Goal: Task Accomplishment & Management: Manage account settings

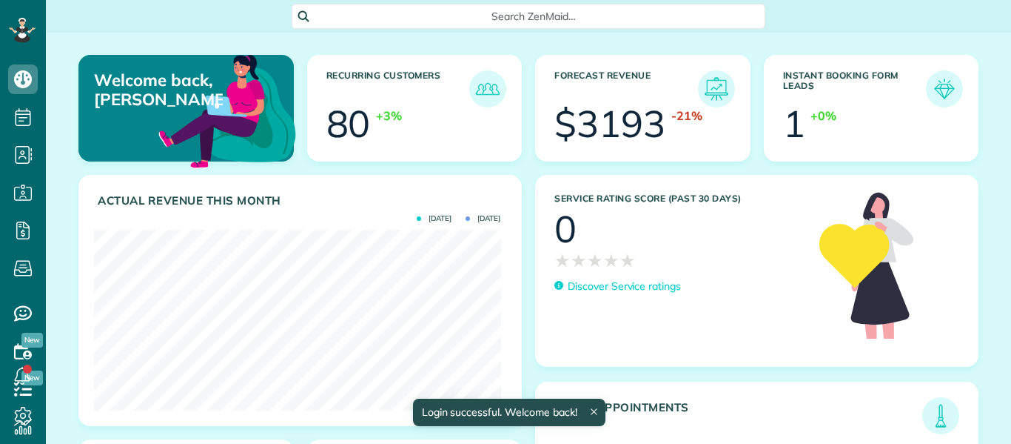
scroll to position [181, 407]
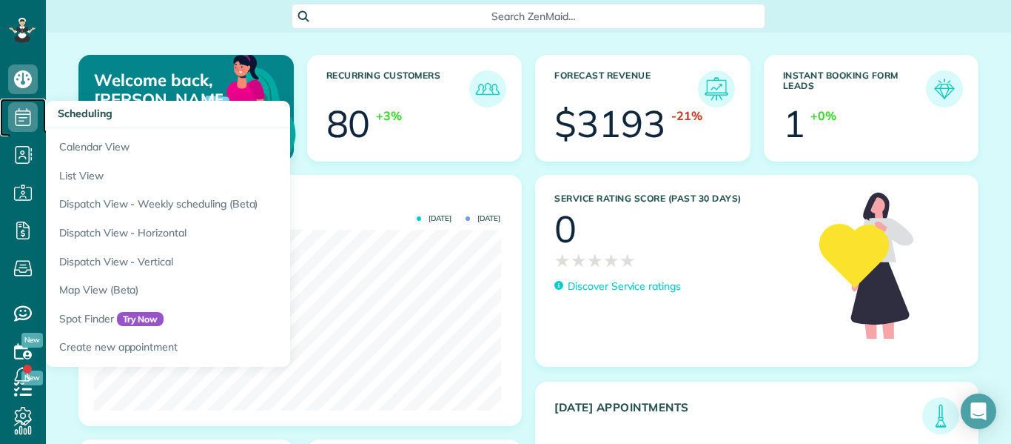
click at [27, 112] on icon at bounding box center [23, 117] width 30 height 30
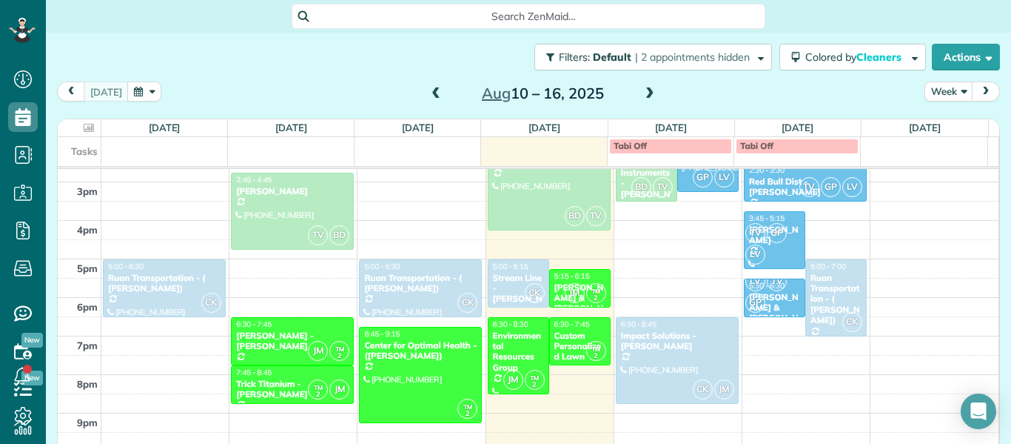
scroll to position [490, 0]
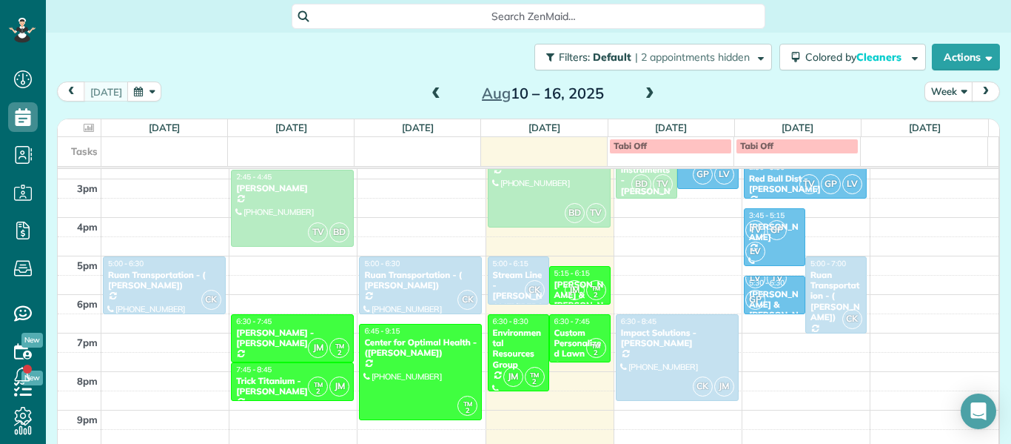
click at [642, 100] on span at bounding box center [650, 93] width 16 height 13
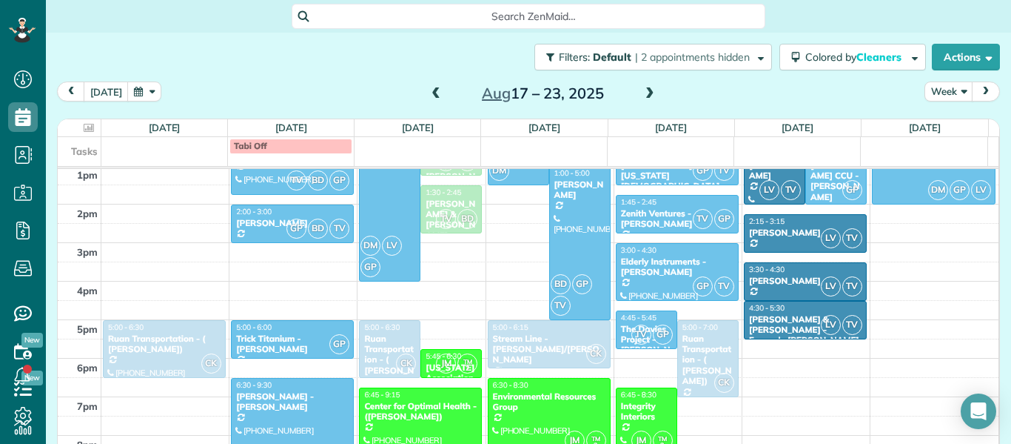
scroll to position [491, 0]
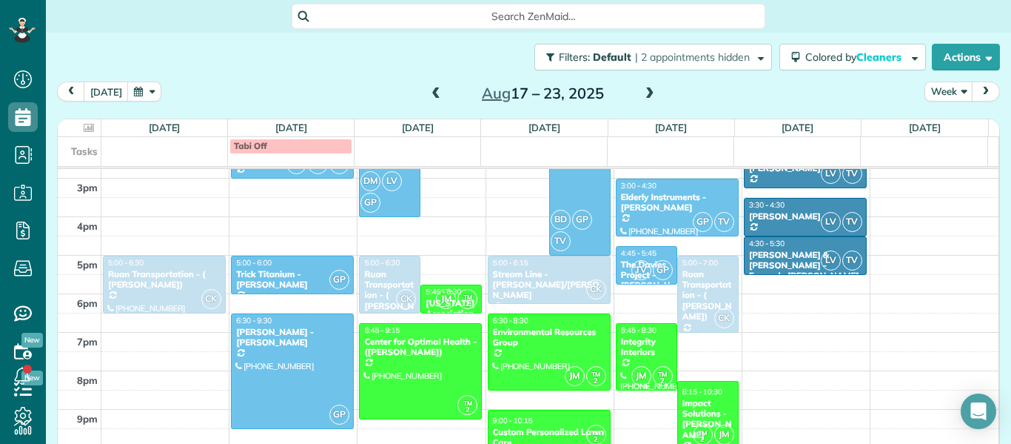
click at [635, 358] on div at bounding box center [647, 357] width 60 height 66
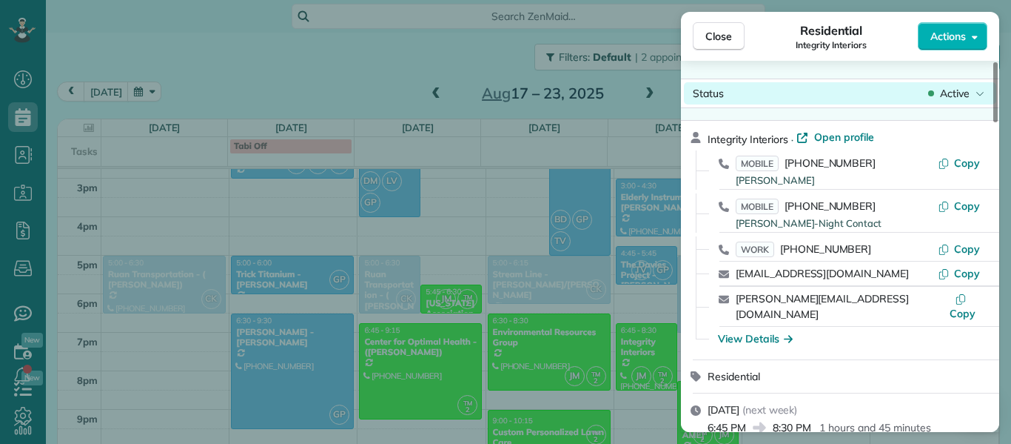
click at [960, 91] on span "Active" at bounding box center [955, 93] width 30 height 15
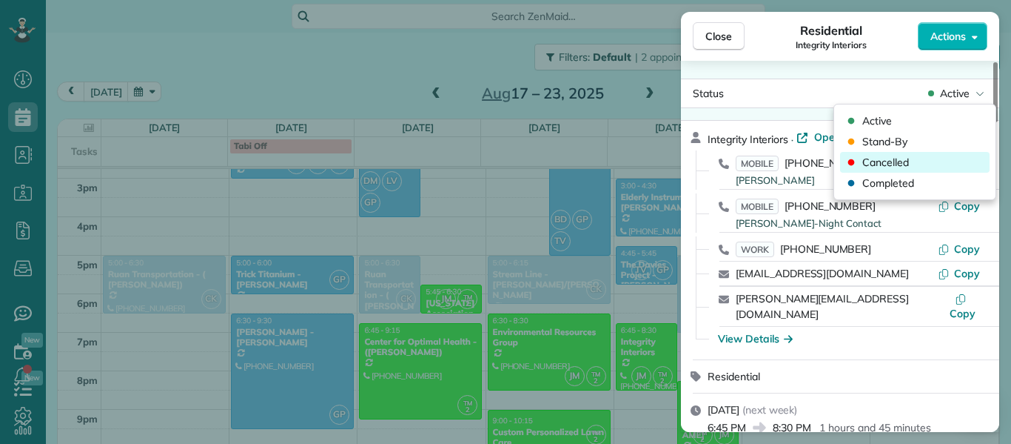
click at [904, 167] on span "Cancelled" at bounding box center [886, 162] width 47 height 15
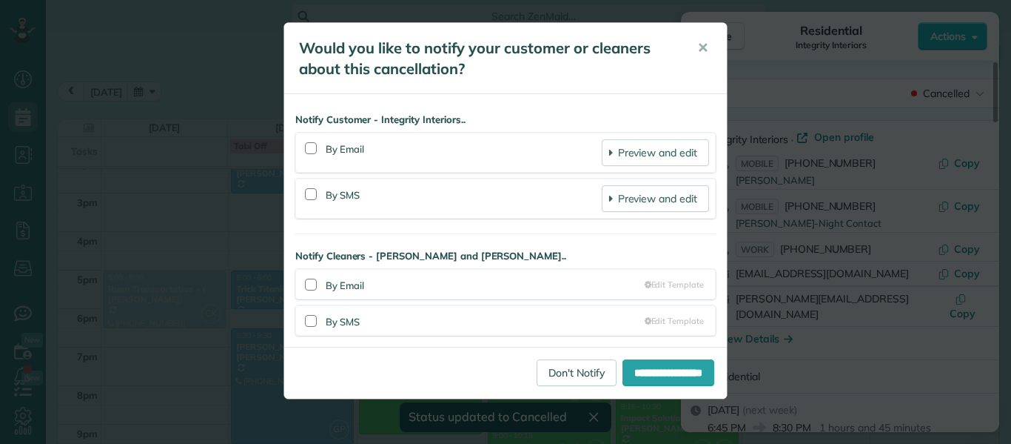
scroll to position [476, 0]
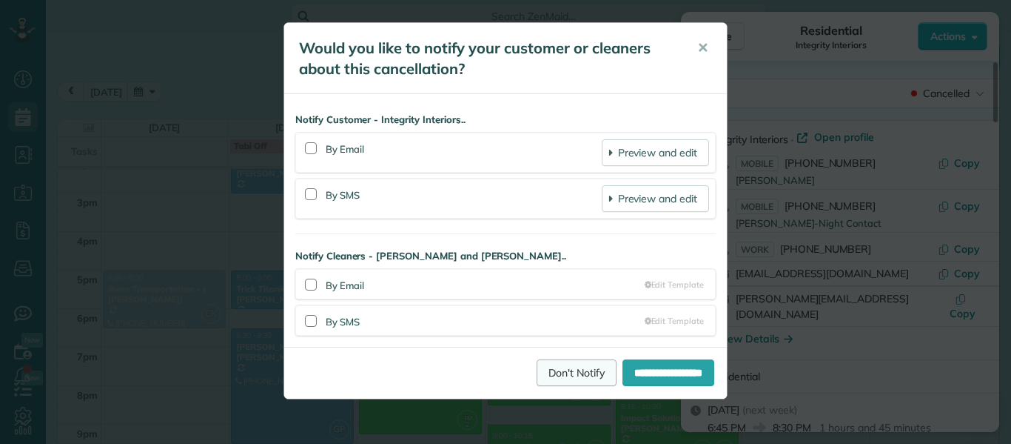
click at [560, 372] on link "Don't Notify" at bounding box center [577, 372] width 80 height 27
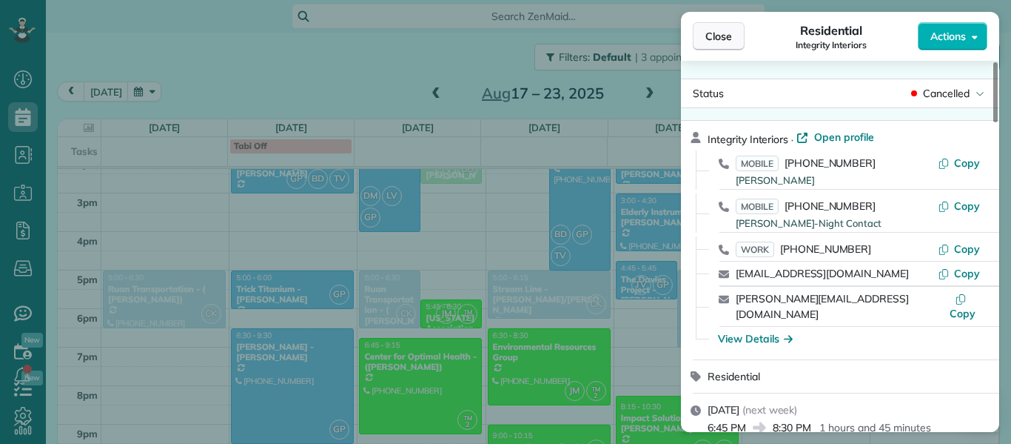
click at [704, 39] on button "Close" at bounding box center [719, 36] width 52 height 28
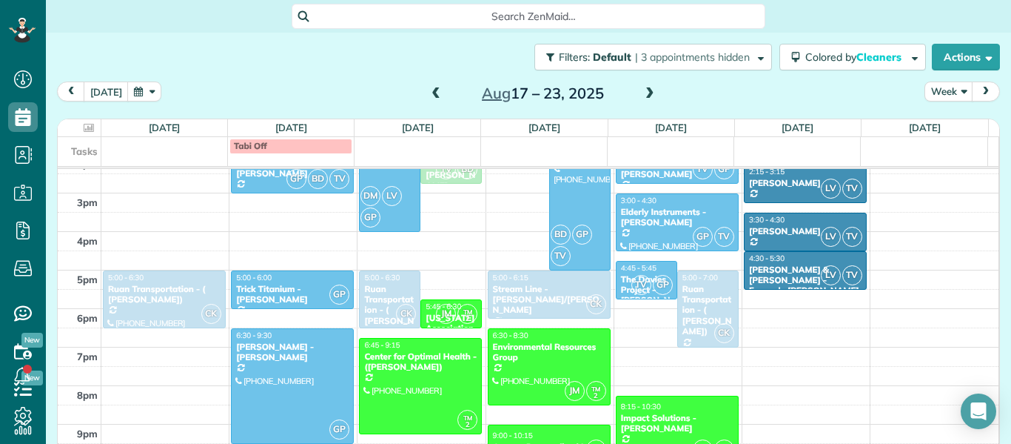
click at [642, 88] on span at bounding box center [650, 93] width 16 height 13
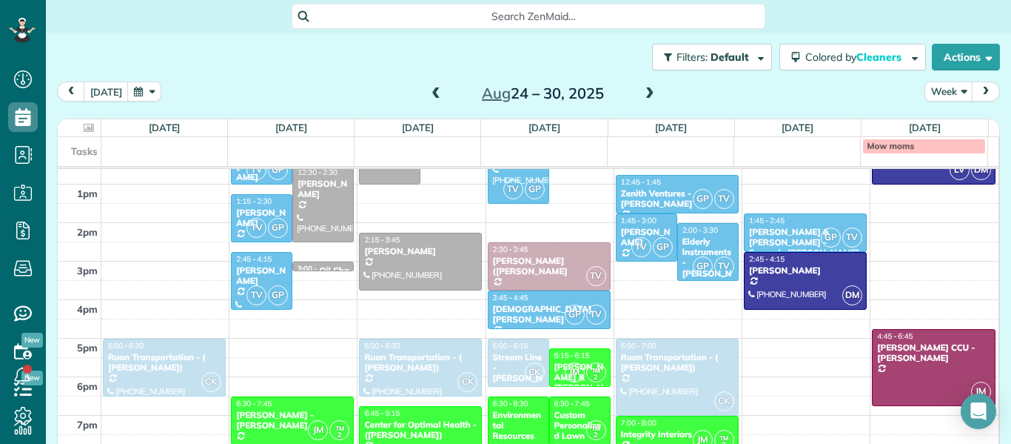
scroll to position [491, 0]
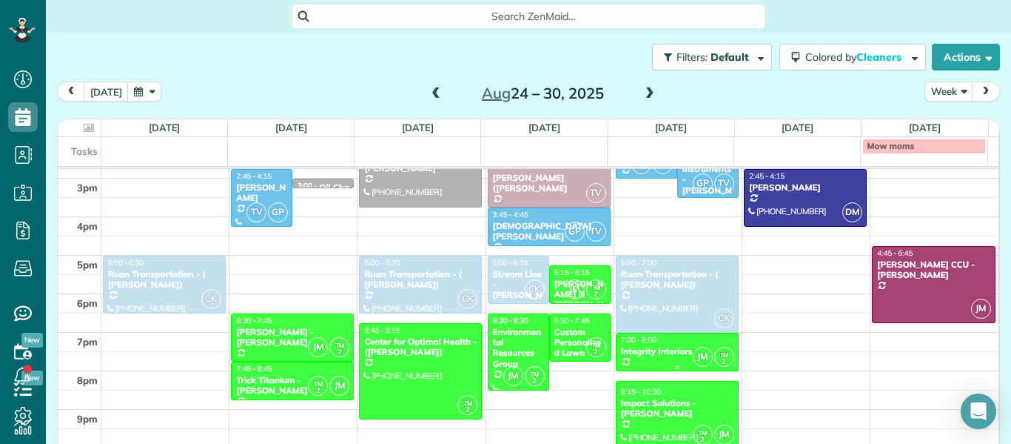
click at [634, 347] on div "Integrity Interiors" at bounding box center [677, 351] width 114 height 10
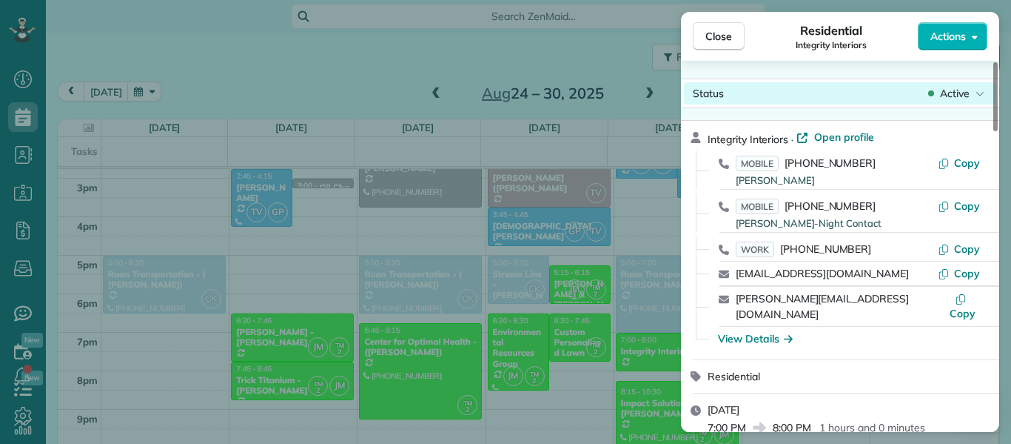
click at [965, 96] on span "Active" at bounding box center [955, 93] width 30 height 15
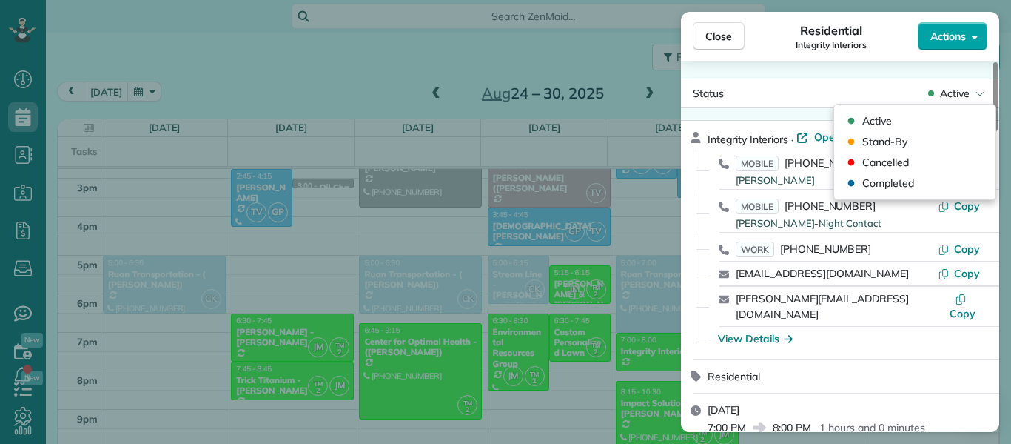
click at [948, 38] on span "Actions" at bounding box center [949, 36] width 36 height 15
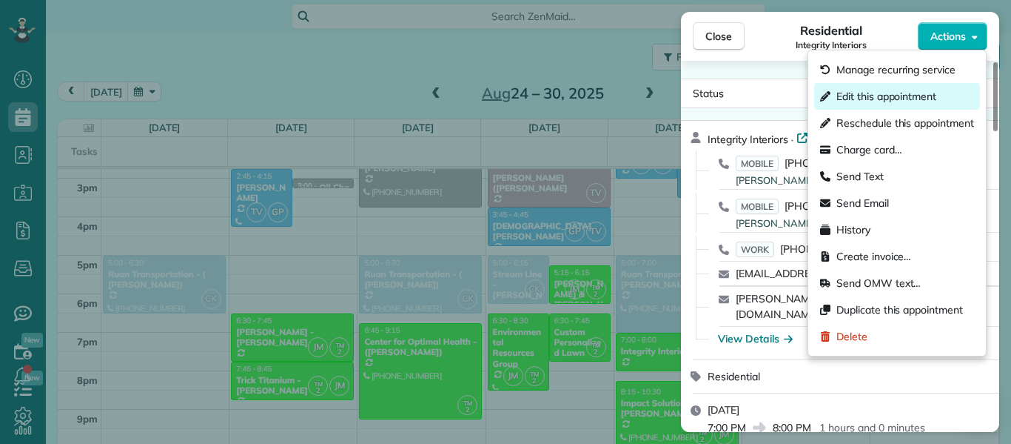
click at [866, 91] on span "Edit this appointment" at bounding box center [887, 96] width 100 height 15
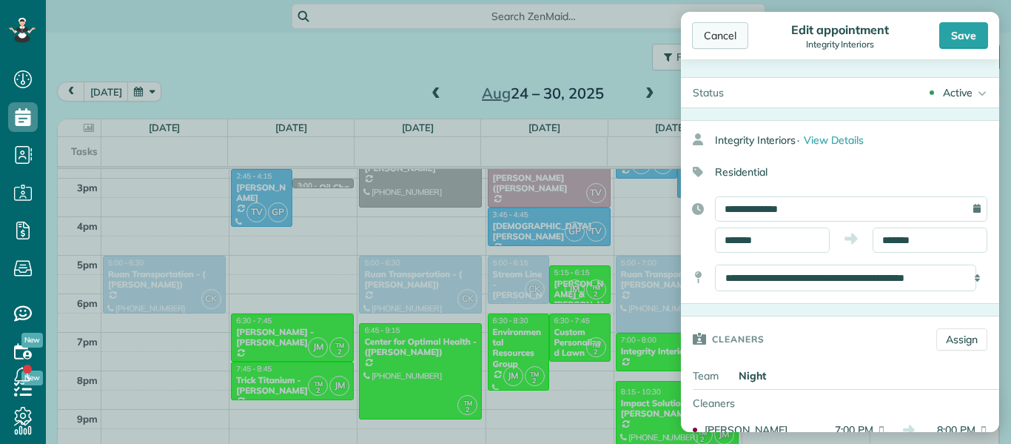
click at [729, 46] on div "Cancel" at bounding box center [720, 35] width 56 height 27
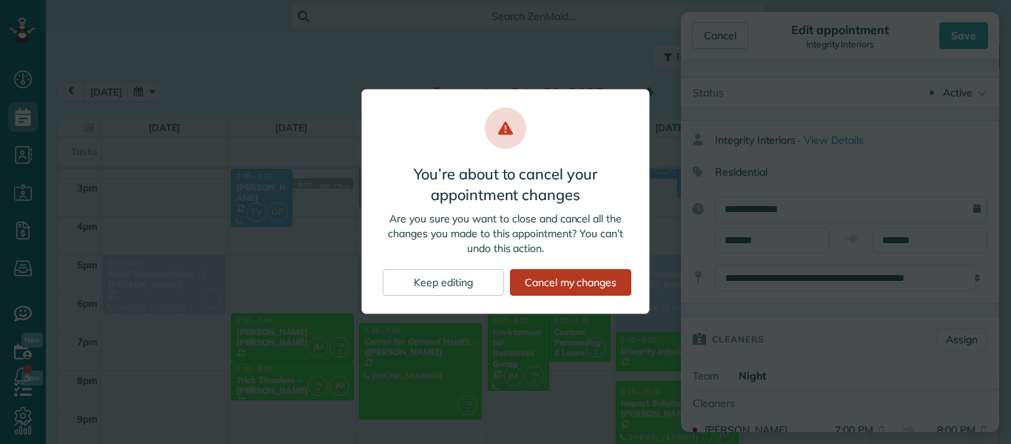
click at [558, 289] on div "Cancel my changes" at bounding box center [570, 282] width 121 height 27
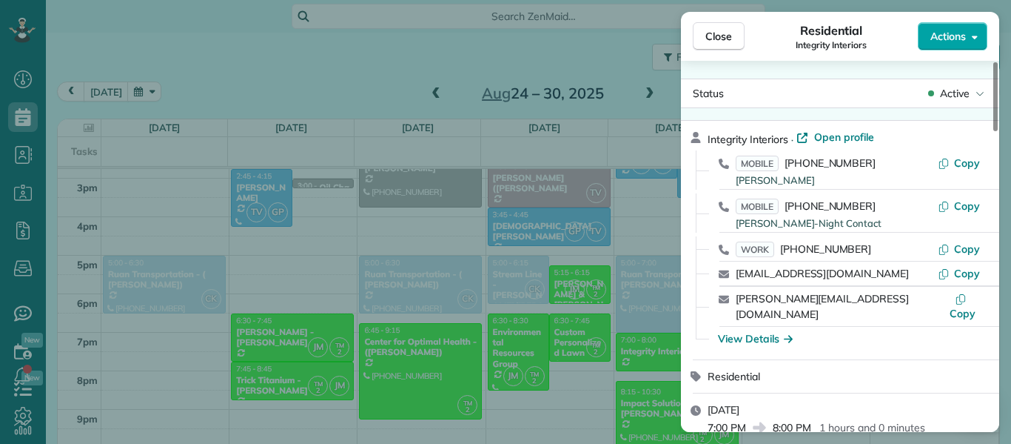
click at [946, 30] on span "Actions" at bounding box center [949, 36] width 36 height 15
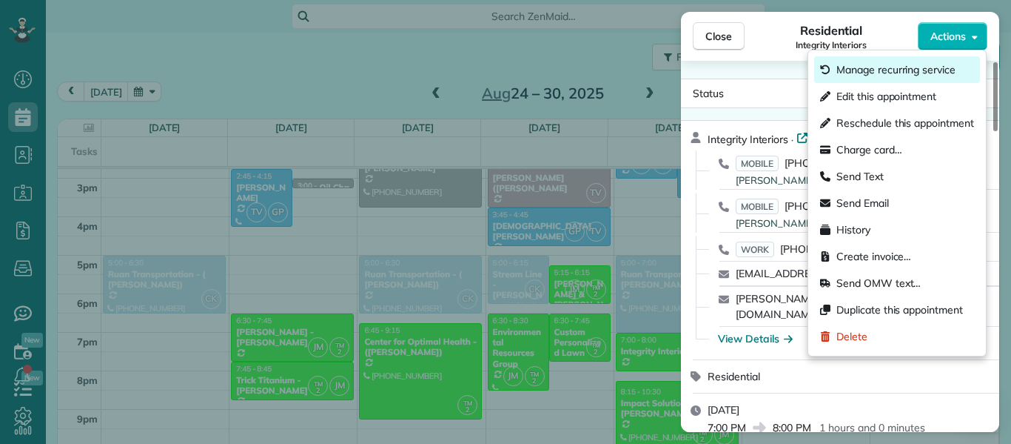
click at [886, 71] on span "Manage recurring service" at bounding box center [896, 69] width 119 height 15
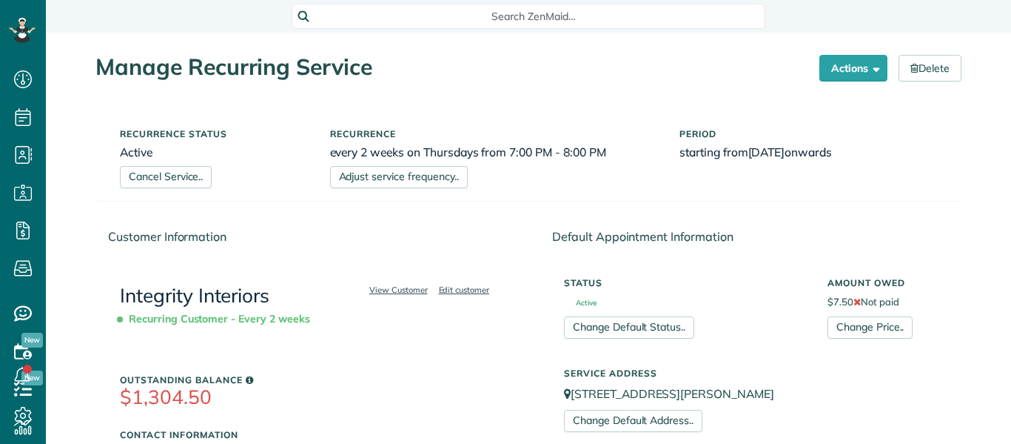
scroll to position [7, 7]
click at [184, 178] on link "Cancel Service.." at bounding box center [166, 177] width 92 height 22
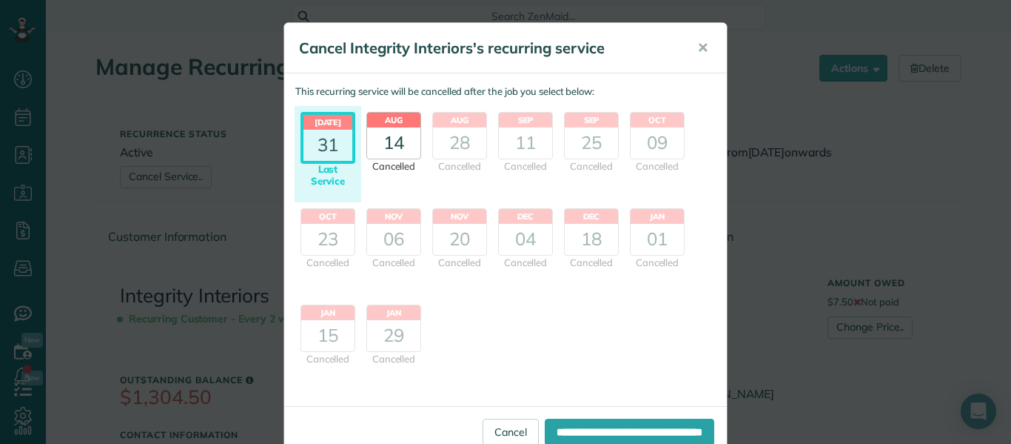
click at [388, 136] on div "14" at bounding box center [393, 142] width 53 height 31
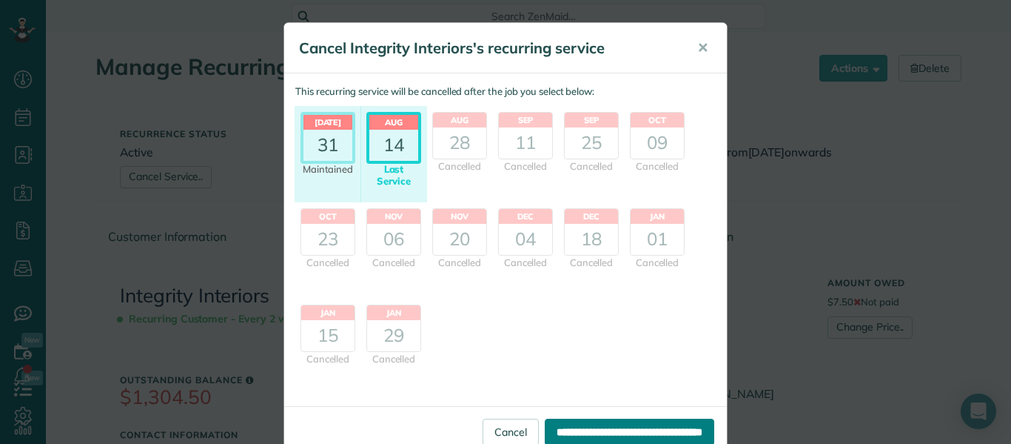
click at [601, 435] on input "**********" at bounding box center [630, 431] width 170 height 27
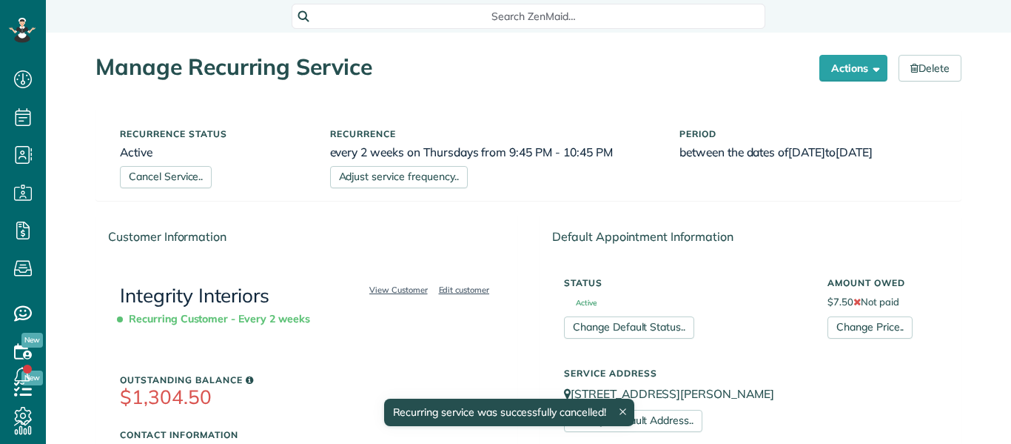
scroll to position [7, 7]
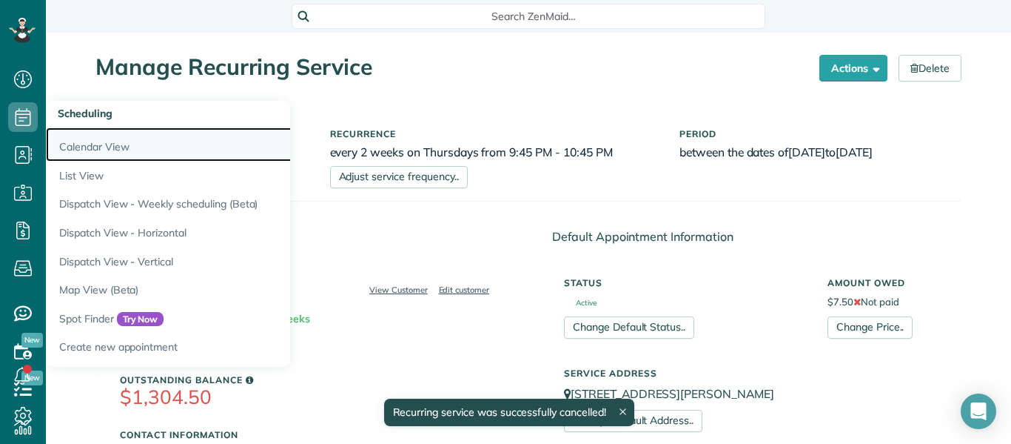
click at [113, 146] on link "Calendar View" at bounding box center [231, 144] width 370 height 34
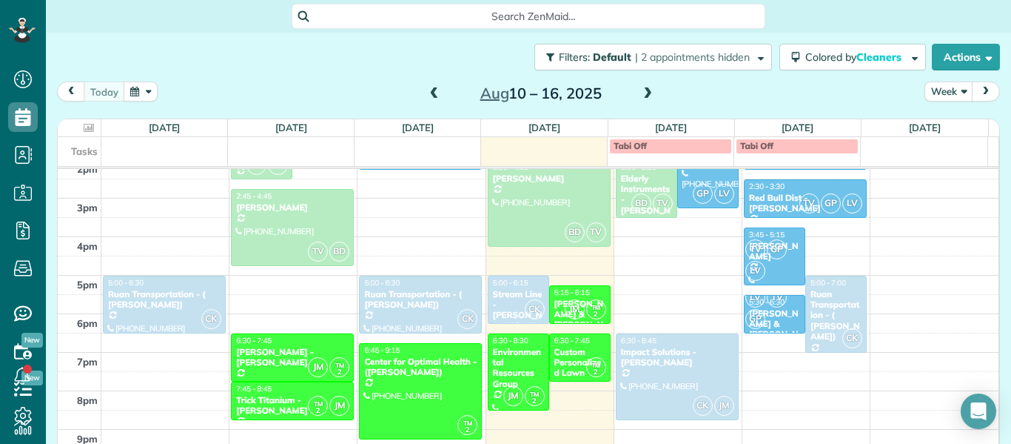
scroll to position [490, 0]
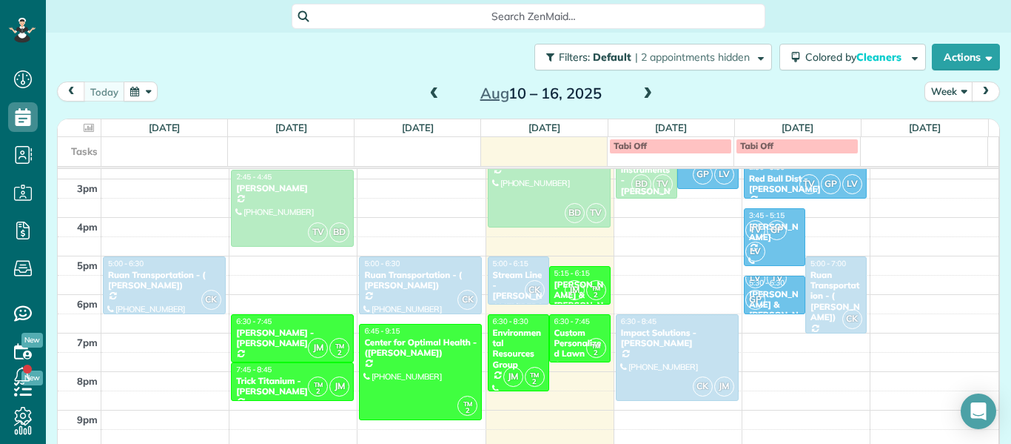
click at [640, 93] on span at bounding box center [648, 93] width 16 height 13
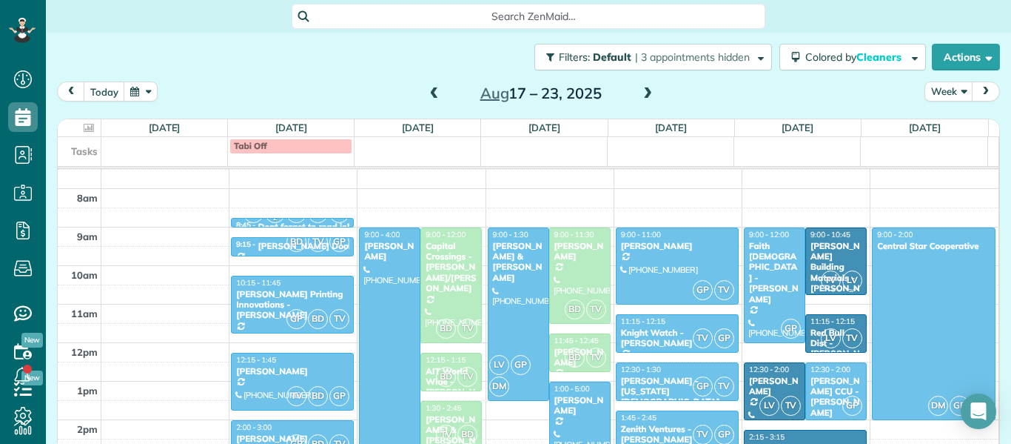
scroll to position [144, 0]
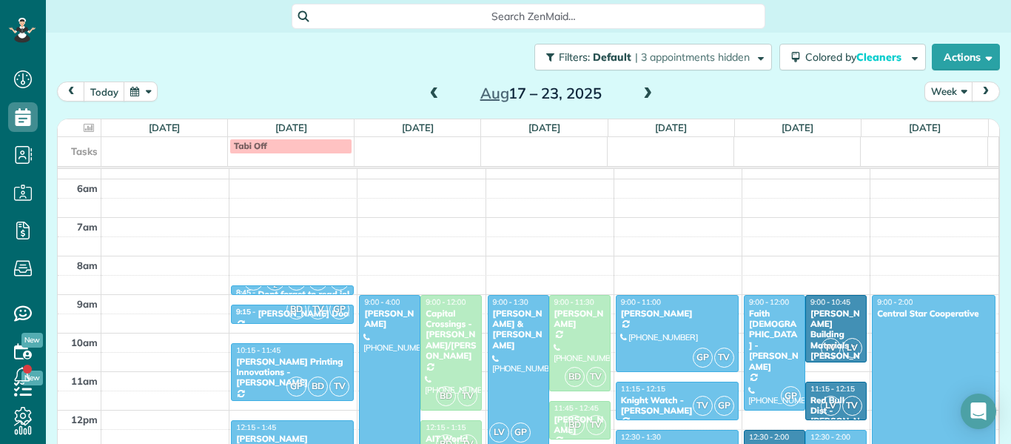
click at [430, 93] on span at bounding box center [434, 93] width 16 height 13
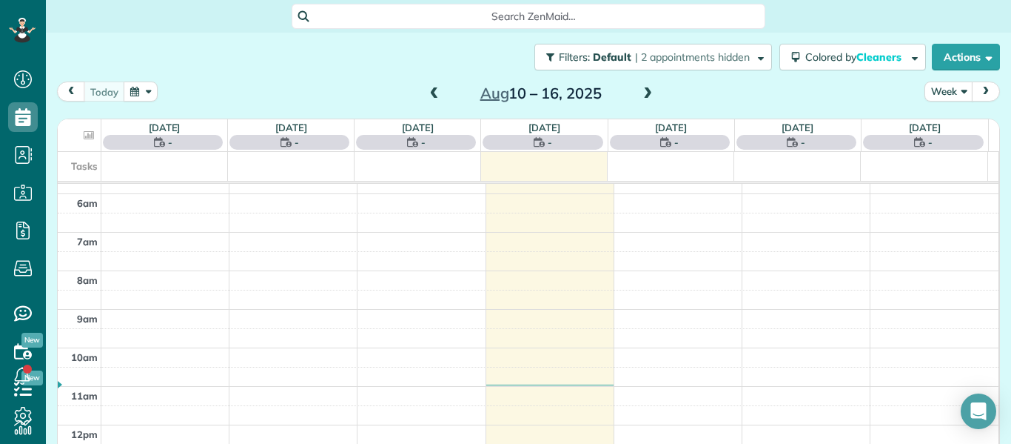
scroll to position [193, 0]
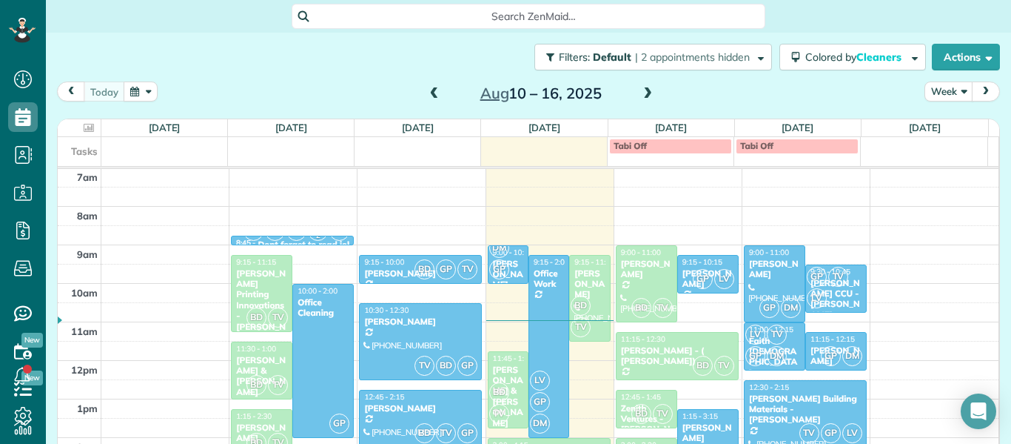
click at [644, 96] on span at bounding box center [648, 93] width 16 height 13
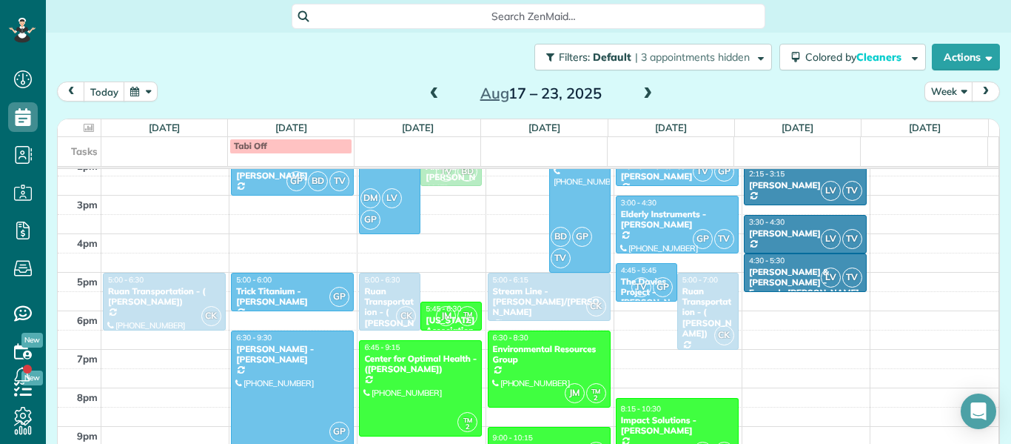
scroll to position [491, 0]
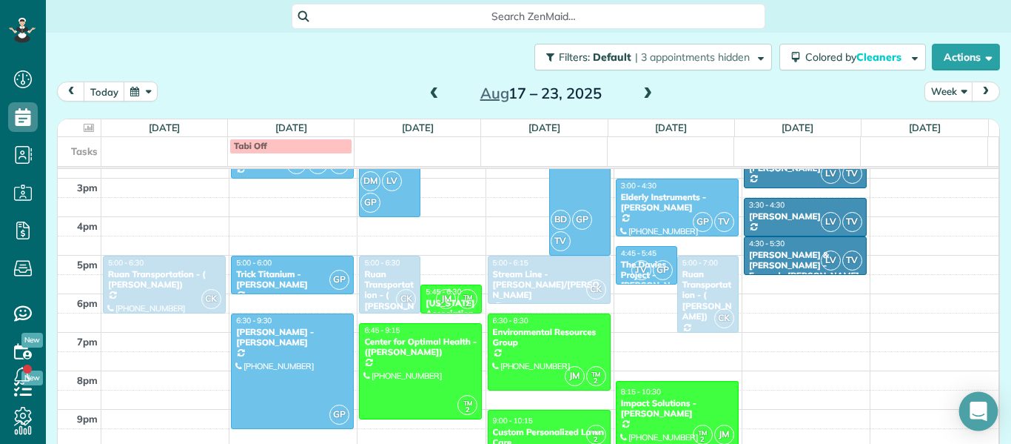
click at [969, 413] on div "Open Intercom Messenger" at bounding box center [979, 411] width 39 height 39
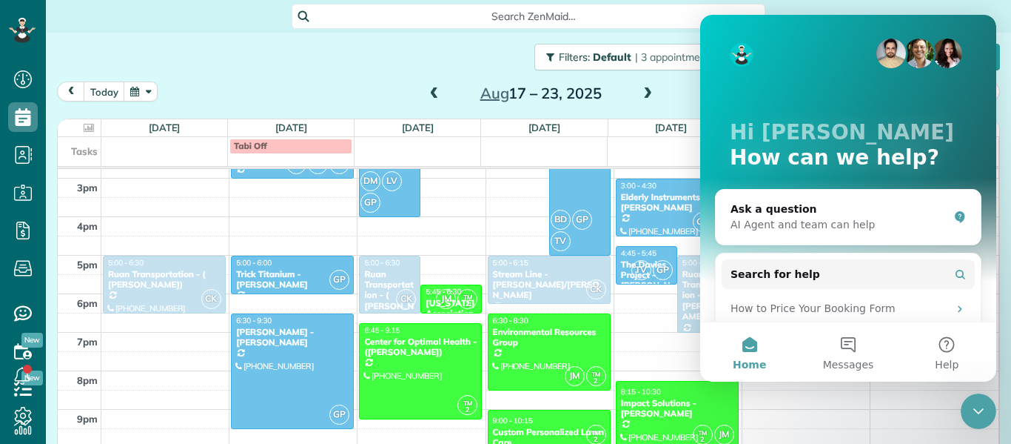
scroll to position [0, 0]
click at [99, 92] on button "today" at bounding box center [104, 91] width 41 height 20
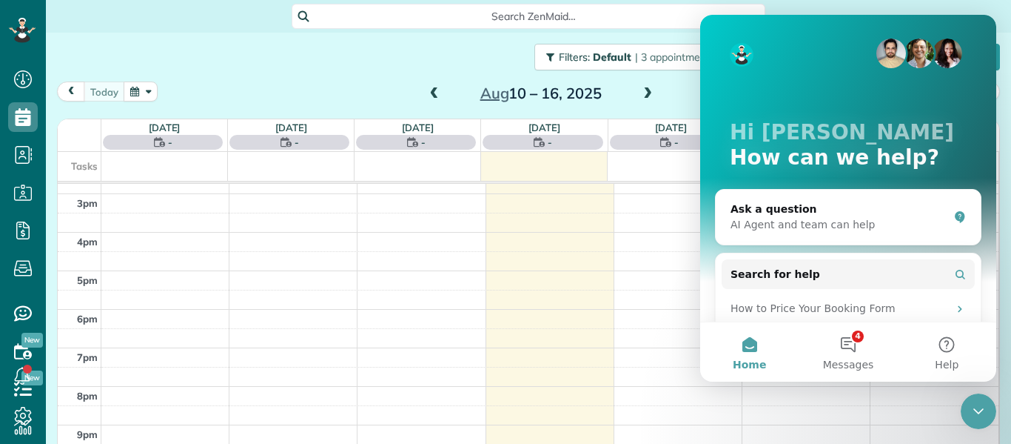
scroll to position [193, 0]
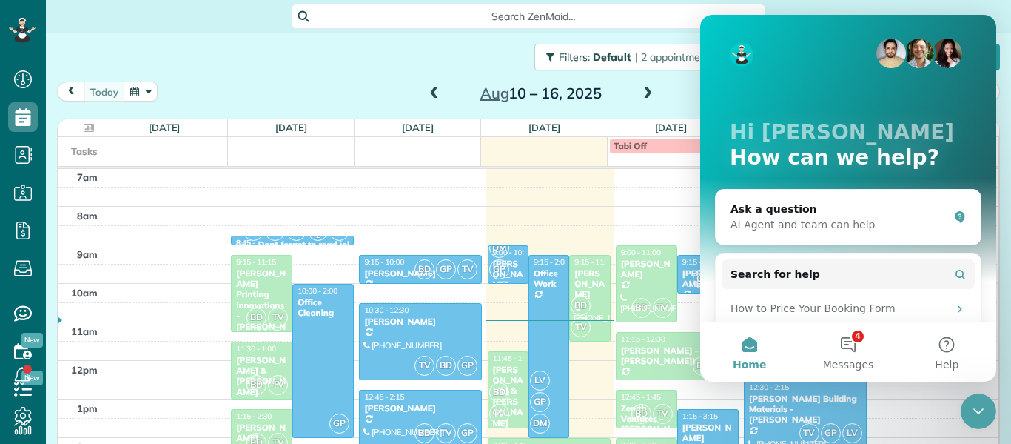
click at [380, 90] on div "[DATE] Week [DATE] – [DATE]" at bounding box center [528, 94] width 943 height 27
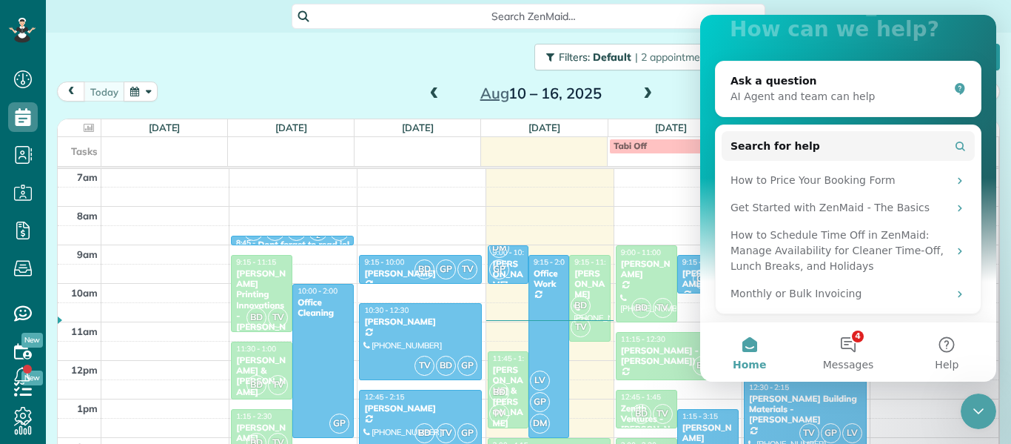
scroll to position [0, 0]
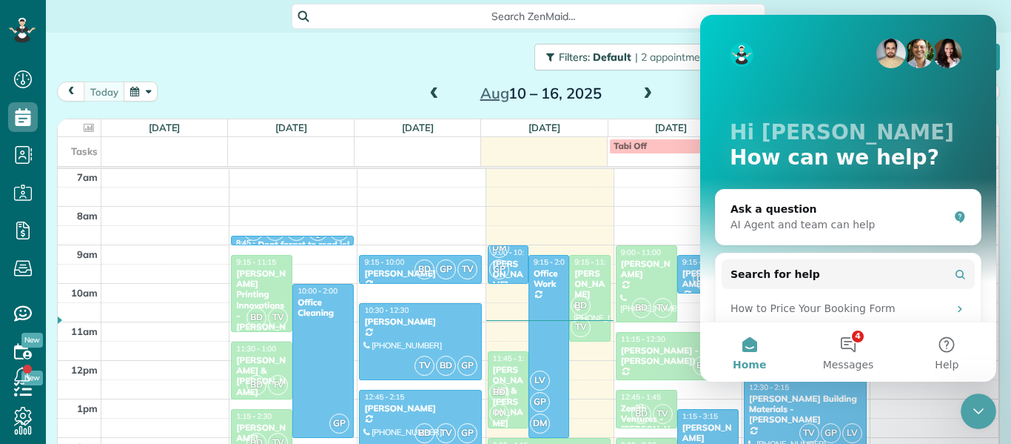
drag, startPoint x: 993, startPoint y: 123, endPoint x: 1707, endPoint y: 36, distance: 719.8
click at [986, 415] on icon "Close Intercom Messenger" at bounding box center [979, 411] width 18 height 18
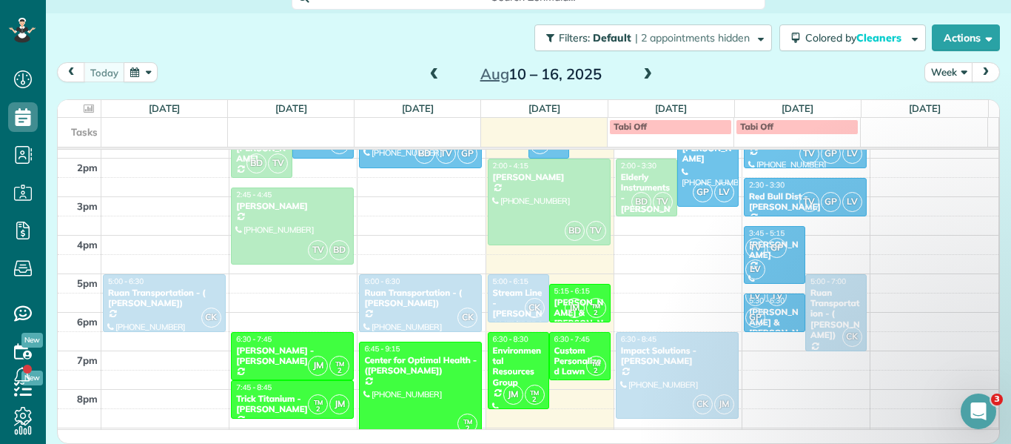
scroll to position [458, 0]
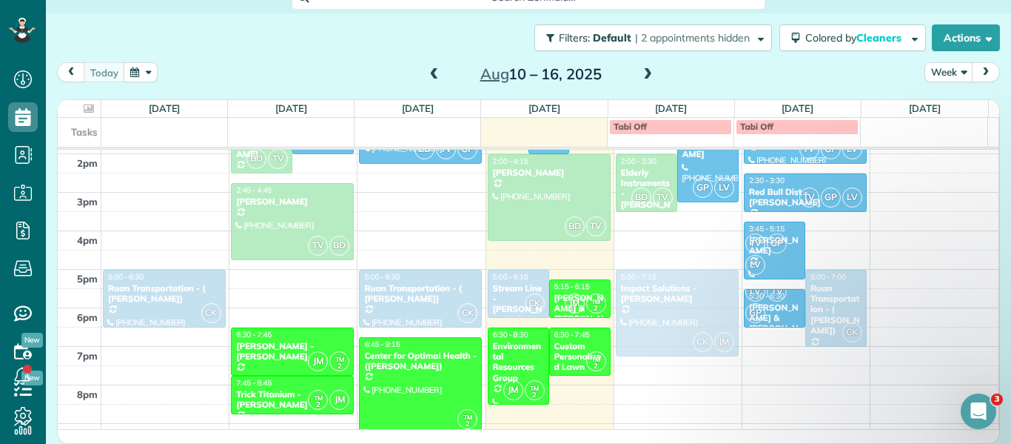
drag, startPoint x: 651, startPoint y: 368, endPoint x: 633, endPoint y: 312, distance: 59.0
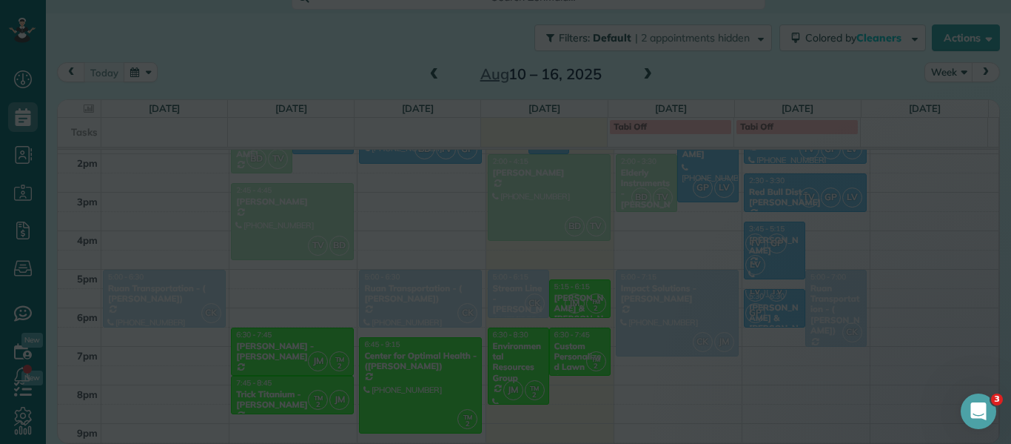
scroll to position [18, 0]
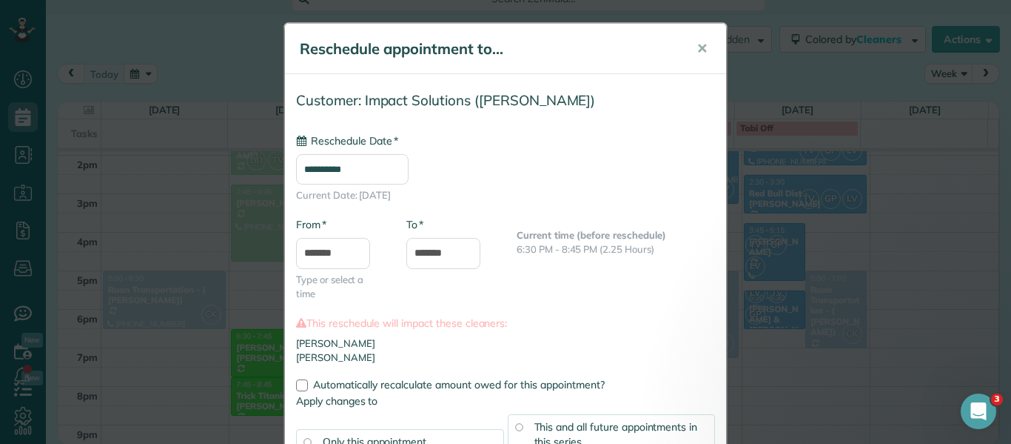
type input "**********"
click at [552, 424] on span "This and all future appointments in this series" at bounding box center [617, 434] width 164 height 28
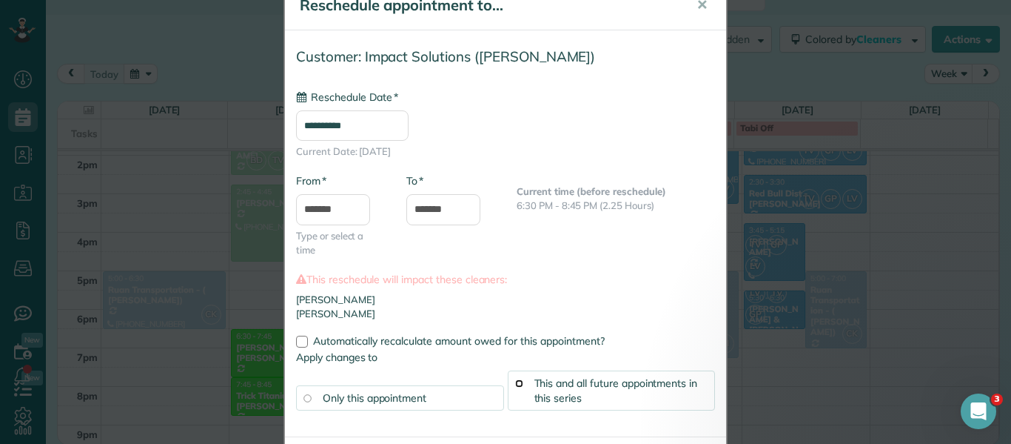
scroll to position [112, 0]
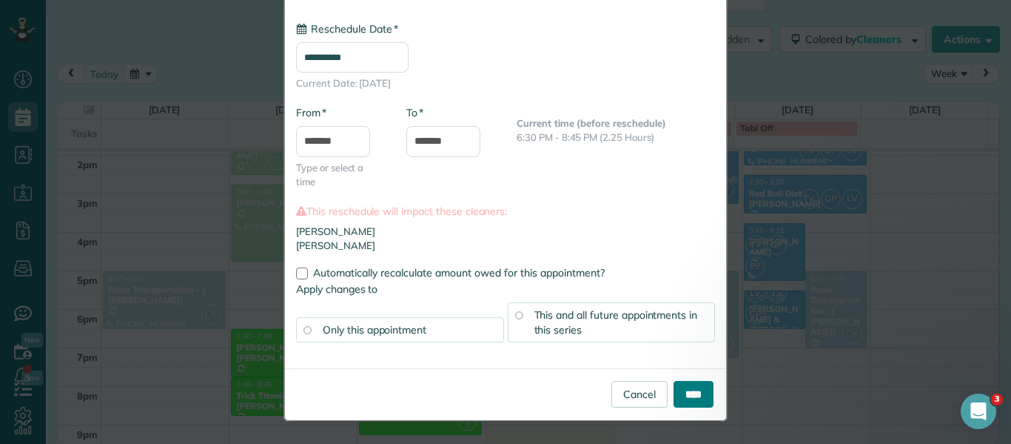
click at [702, 389] on input "****" at bounding box center [694, 394] width 40 height 27
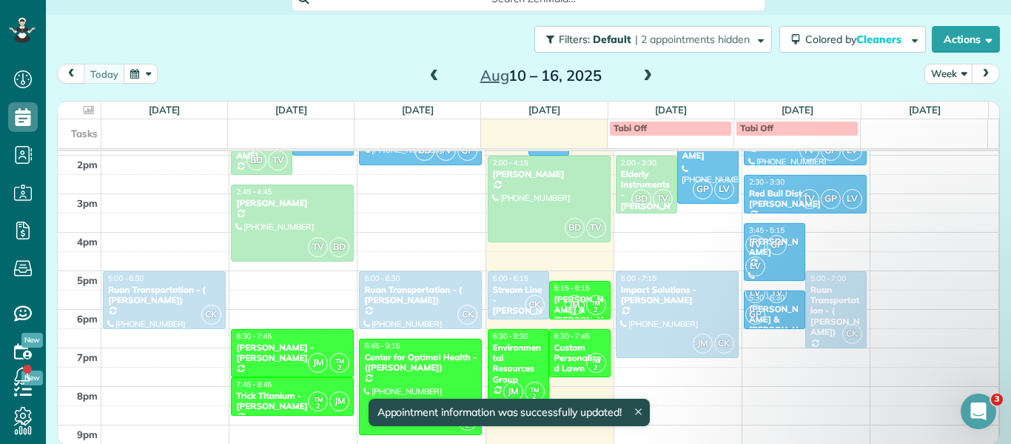
click at [640, 76] on span at bounding box center [648, 76] width 16 height 13
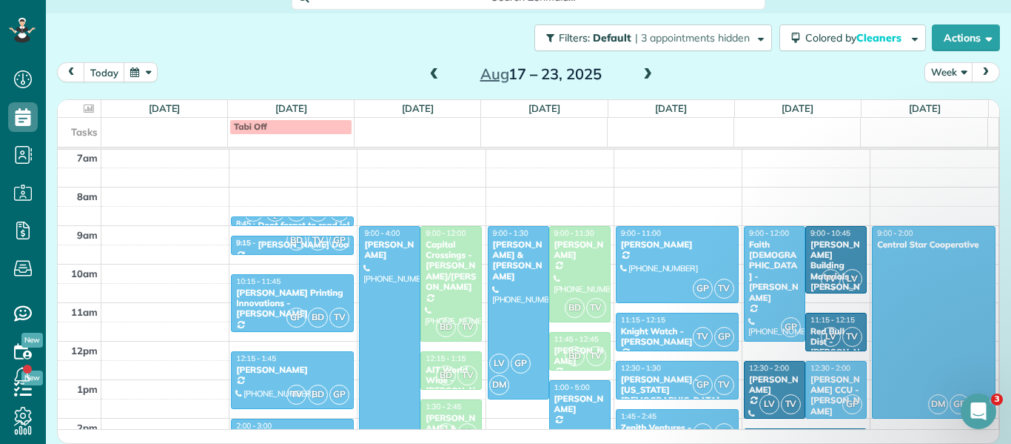
scroll to position [491, 0]
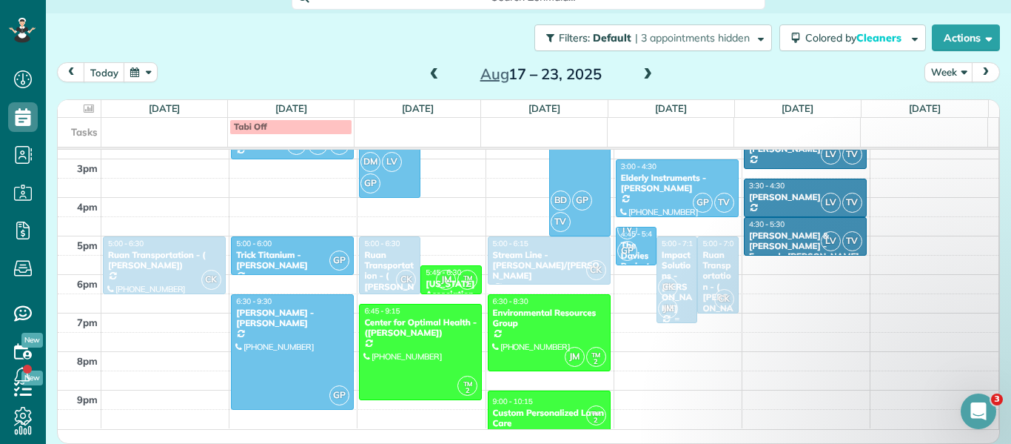
click at [658, 276] on div "CK JM" at bounding box center [676, 297] width 36 height 43
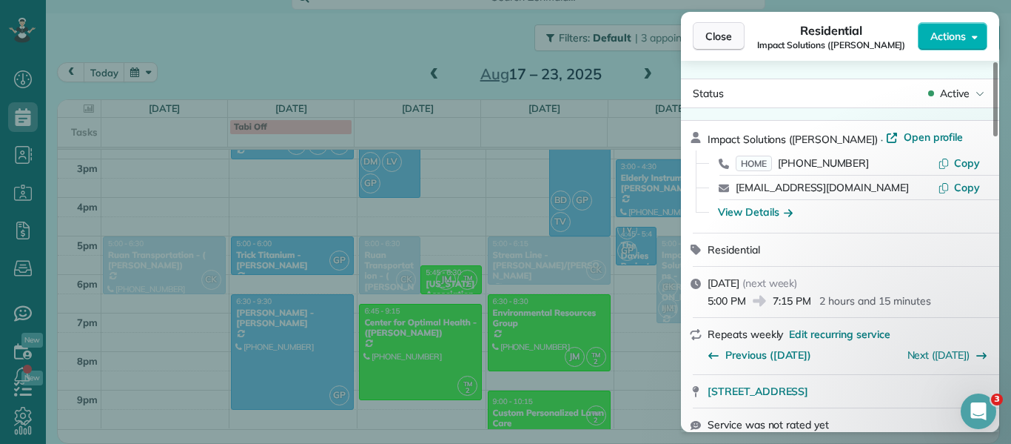
click at [720, 42] on span "Close" at bounding box center [719, 36] width 27 height 15
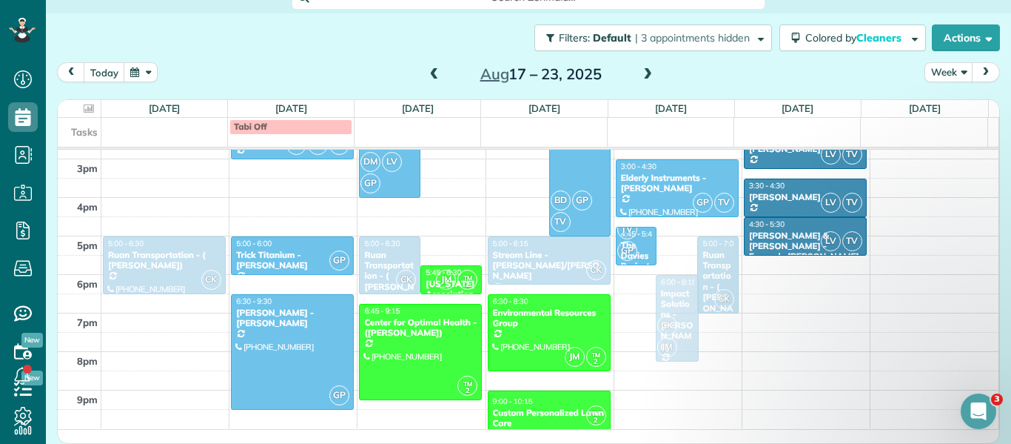
drag, startPoint x: 654, startPoint y: 258, endPoint x: 658, endPoint y: 298, distance: 41.0
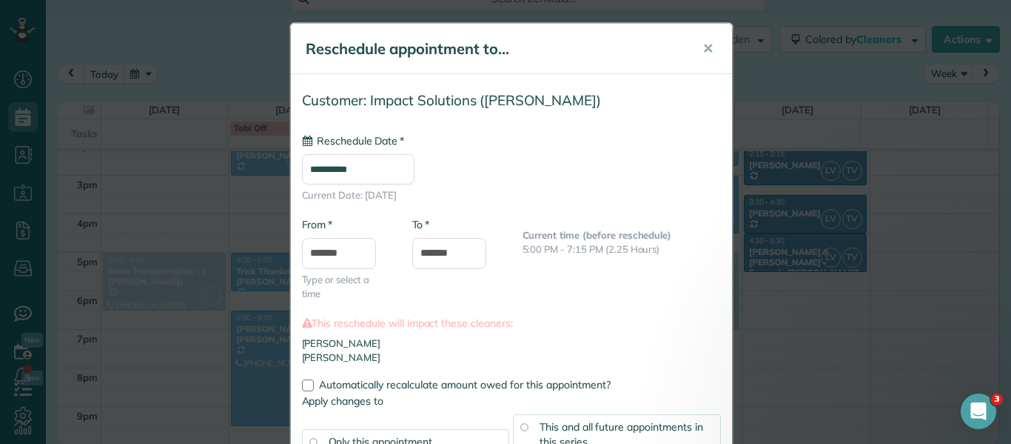
type input "**********"
click at [633, 426] on span "This and all future appointments in this series" at bounding box center [622, 434] width 164 height 28
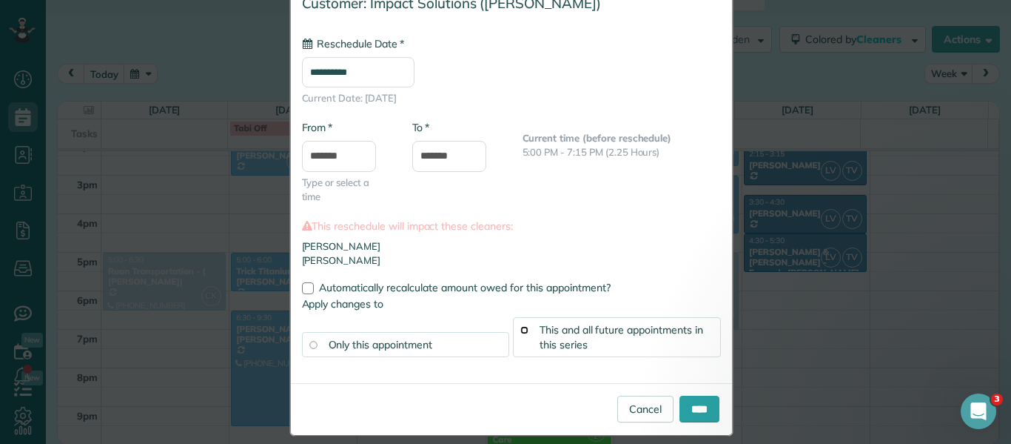
scroll to position [112, 0]
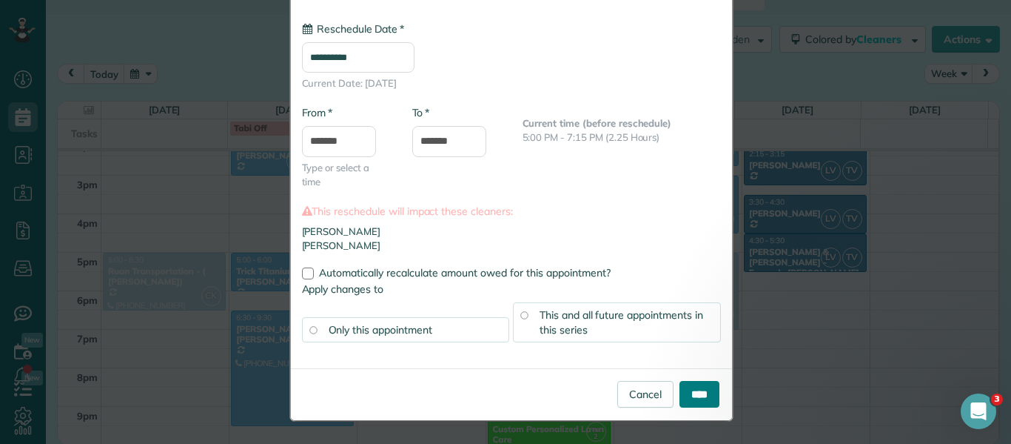
click at [686, 395] on input "****" at bounding box center [700, 394] width 40 height 27
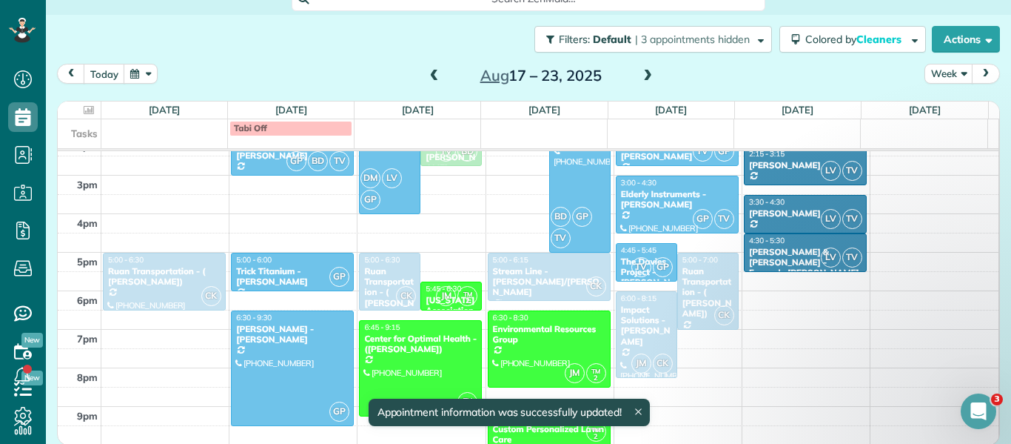
scroll to position [476, 0]
click at [638, 331] on div "Impact Solutions - [PERSON_NAME]" at bounding box center [646, 325] width 53 height 43
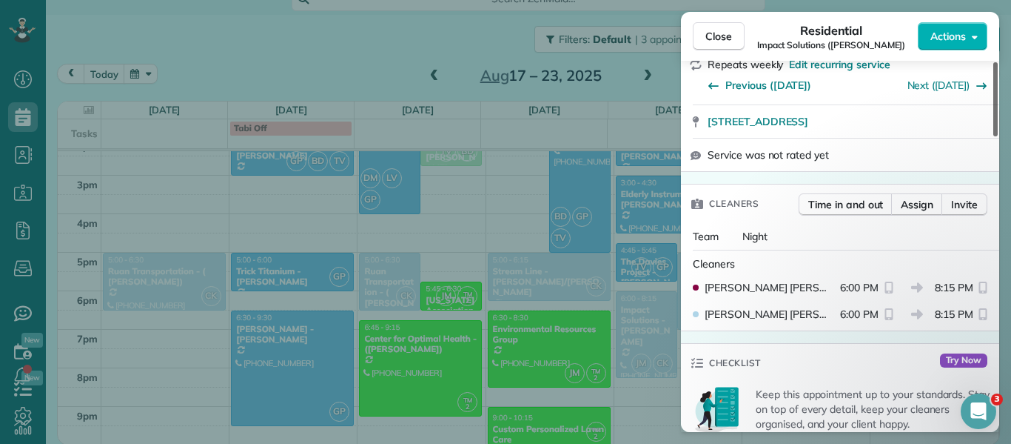
scroll to position [295, 0]
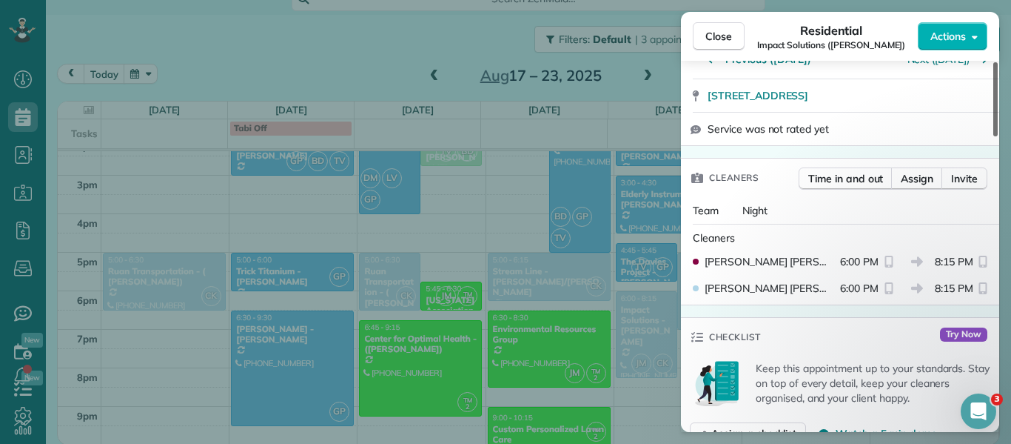
drag, startPoint x: 995, startPoint y: 131, endPoint x: 999, endPoint y: 190, distance: 59.4
click at [998, 136] on div at bounding box center [996, 99] width 4 height 74
click at [911, 179] on span "Assign" at bounding box center [917, 178] width 33 height 15
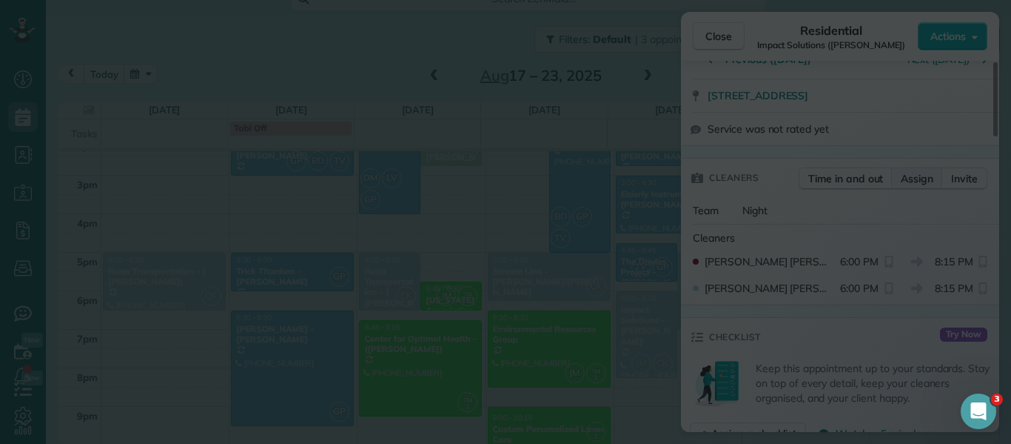
scroll to position [0, 0]
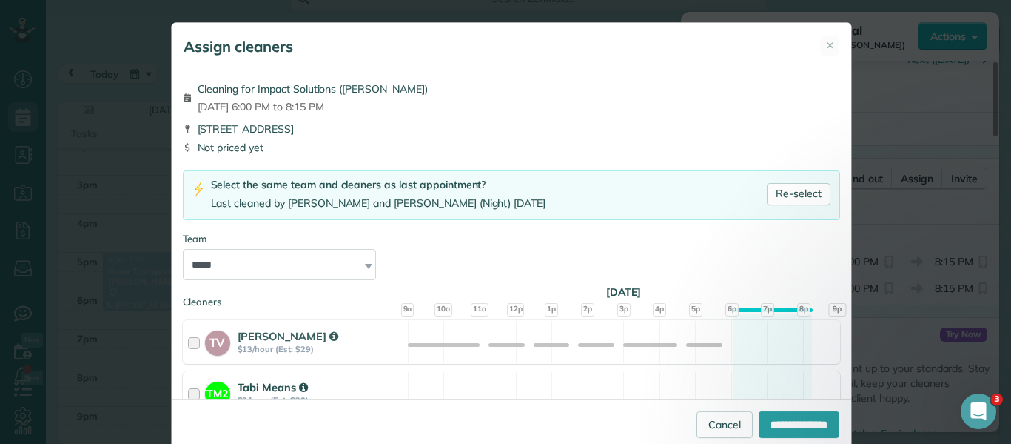
click at [196, 387] on div at bounding box center [196, 392] width 17 height 27
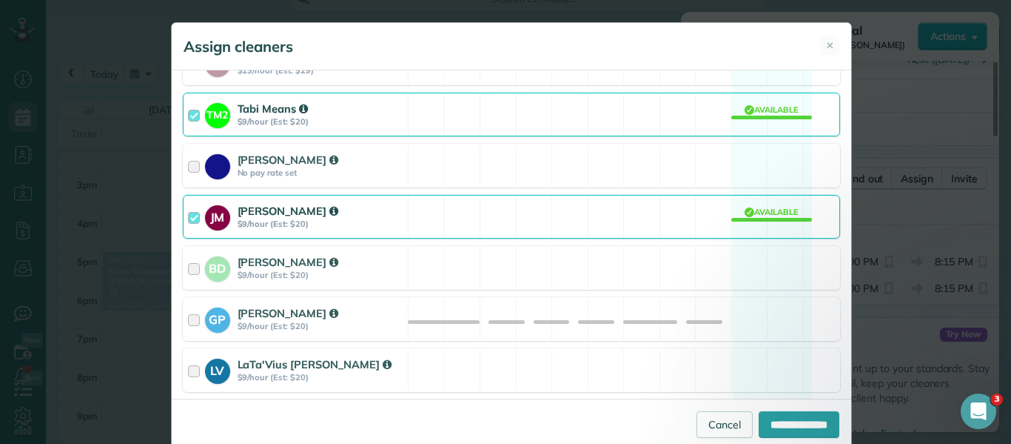
scroll to position [302, 0]
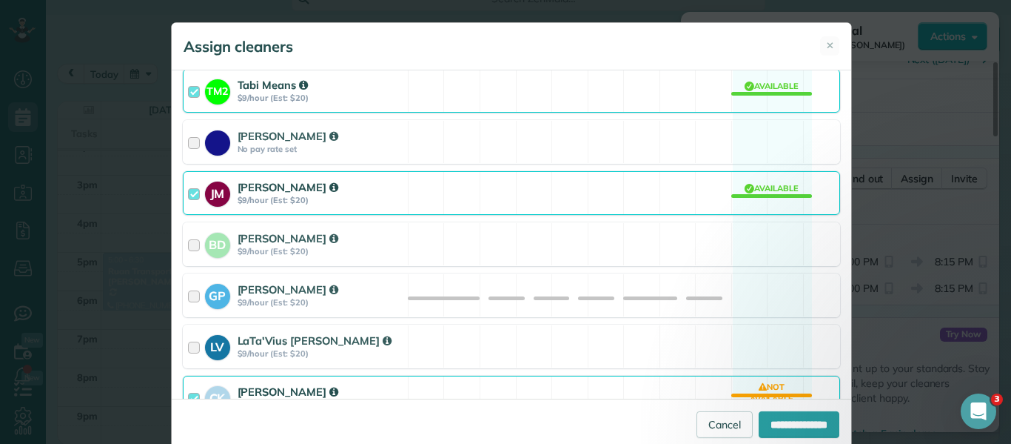
click at [238, 390] on strong "[PERSON_NAME]" at bounding box center [288, 391] width 101 height 14
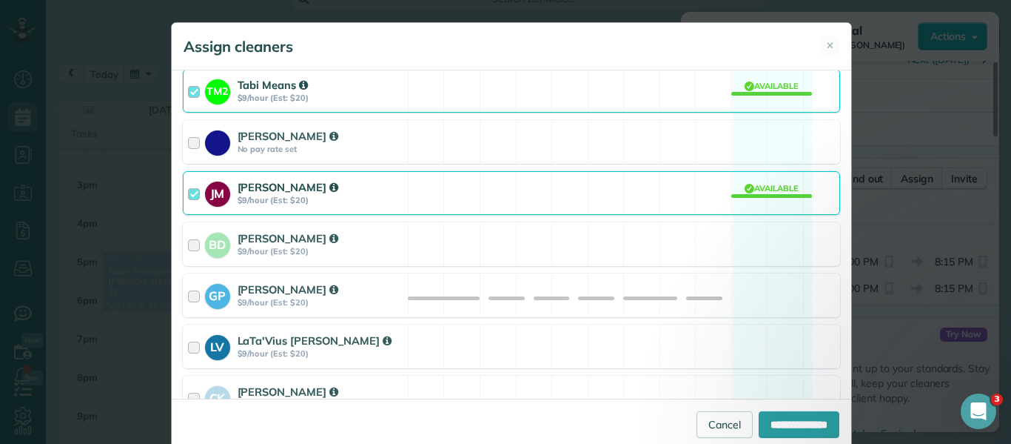
scroll to position [372, 0]
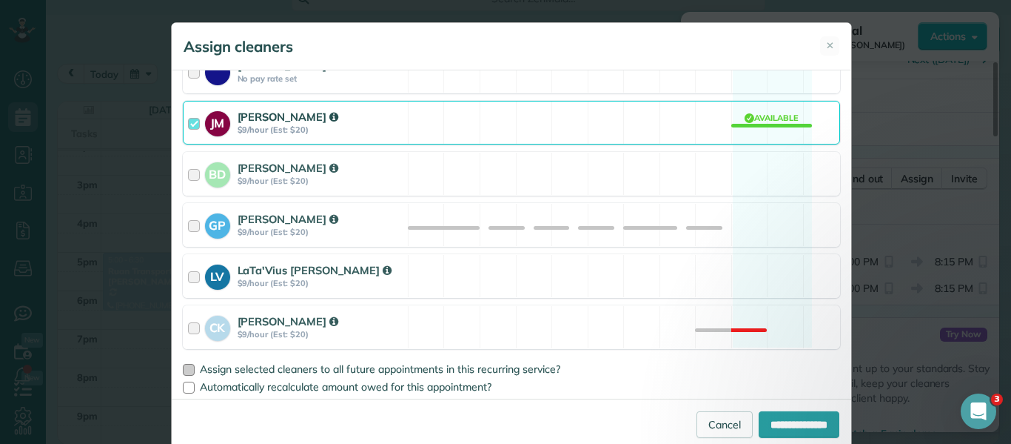
click at [189, 369] on label "Assign selected cleaners to all future appointments in this recurring service?" at bounding box center [512, 369] width 658 height 10
click at [780, 420] on input "**********" at bounding box center [799, 424] width 81 height 27
type input "**********"
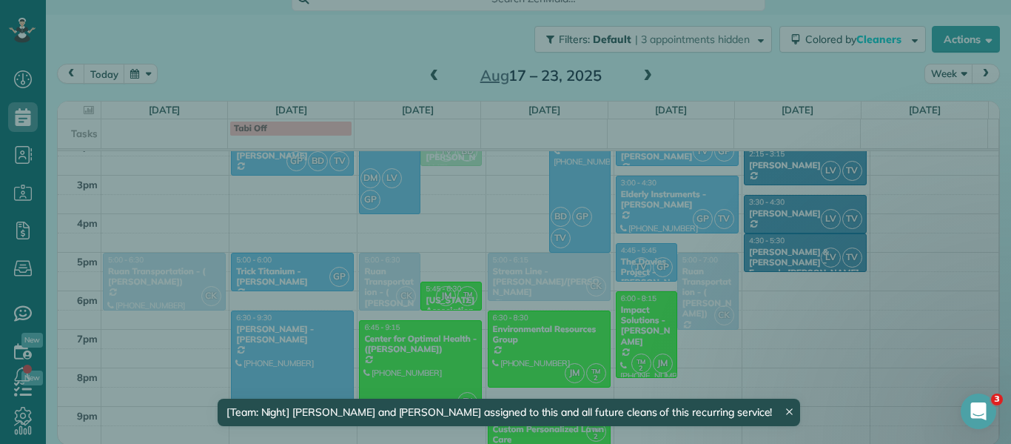
scroll to position [476, 0]
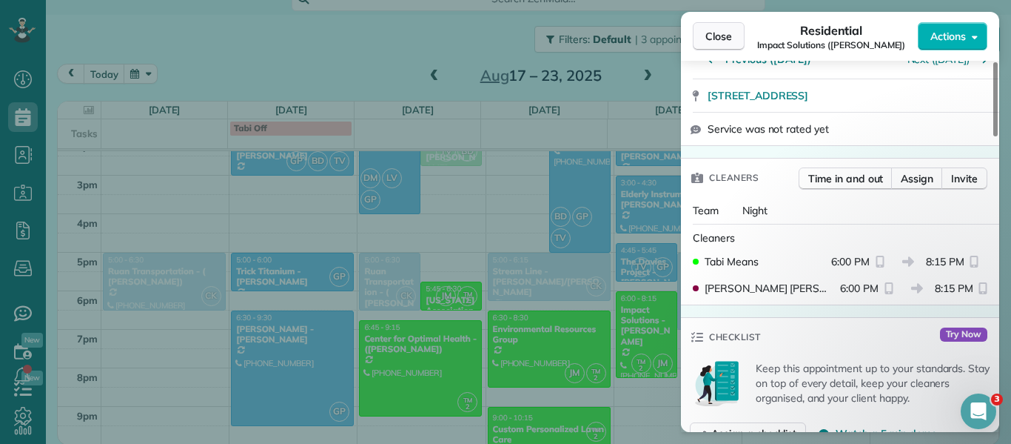
click at [723, 39] on span "Close" at bounding box center [719, 36] width 27 height 15
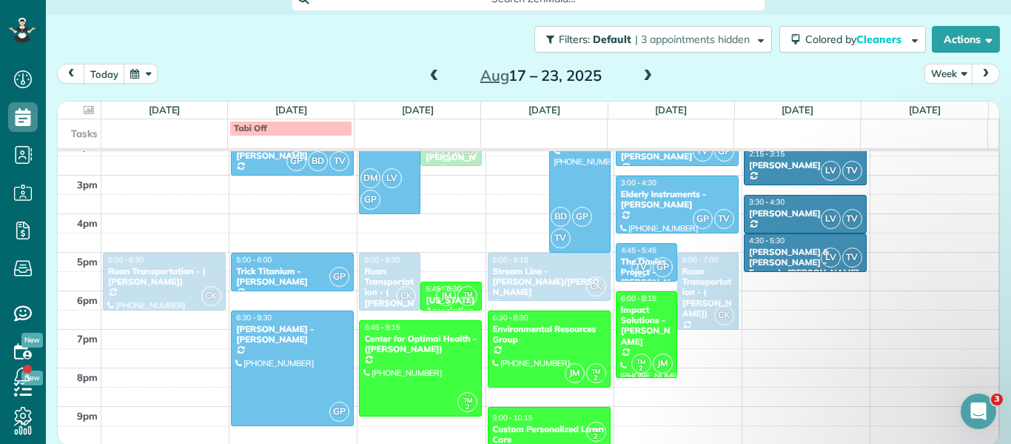
click at [433, 81] on span at bounding box center [434, 76] width 16 height 13
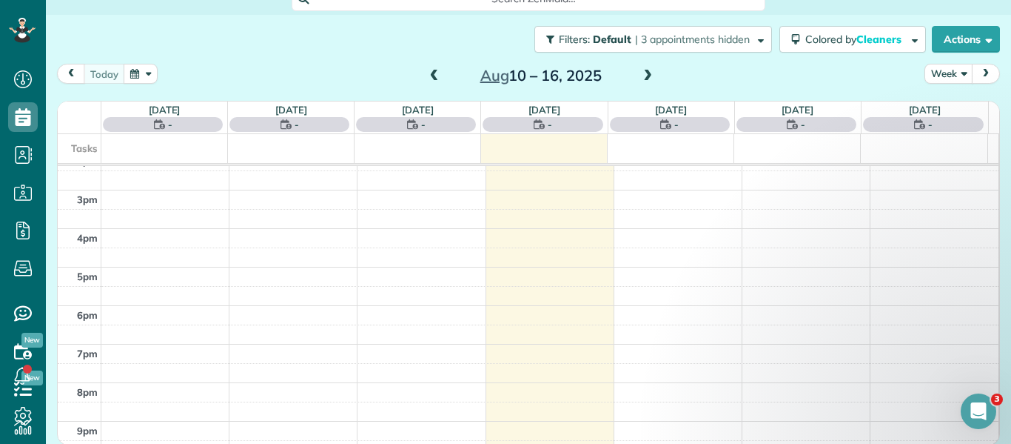
scroll to position [193, 0]
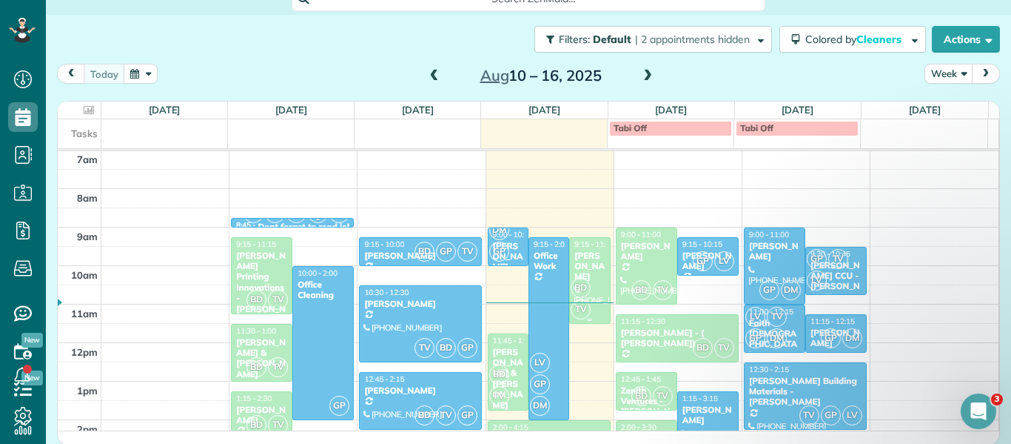
click at [586, 264] on div "[PERSON_NAME]" at bounding box center [590, 266] width 32 height 32
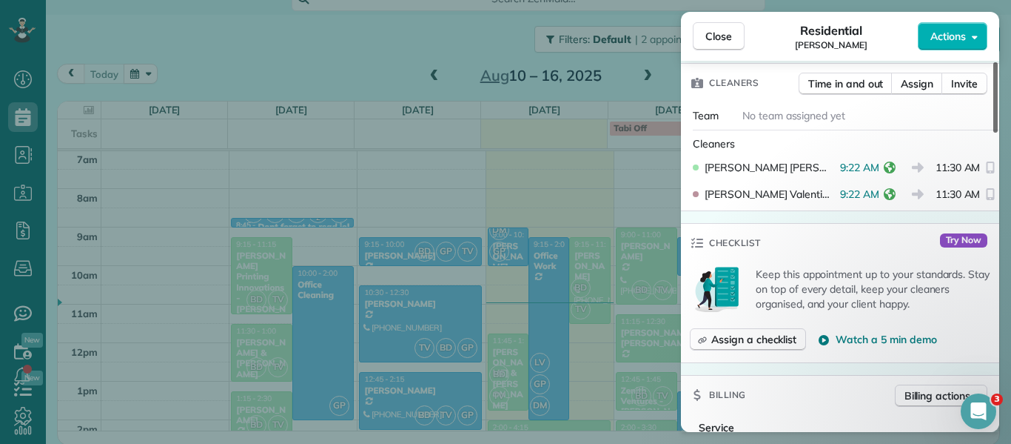
scroll to position [369, 0]
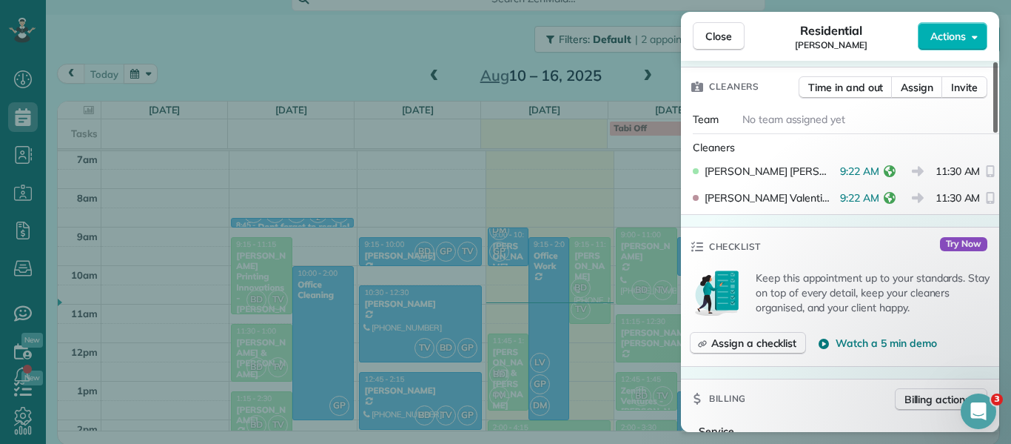
drag, startPoint x: 998, startPoint y: 113, endPoint x: 998, endPoint y: 184, distance: 70.3
click at [998, 133] on div at bounding box center [996, 97] width 4 height 70
click at [719, 36] on span "Close" at bounding box center [719, 36] width 27 height 15
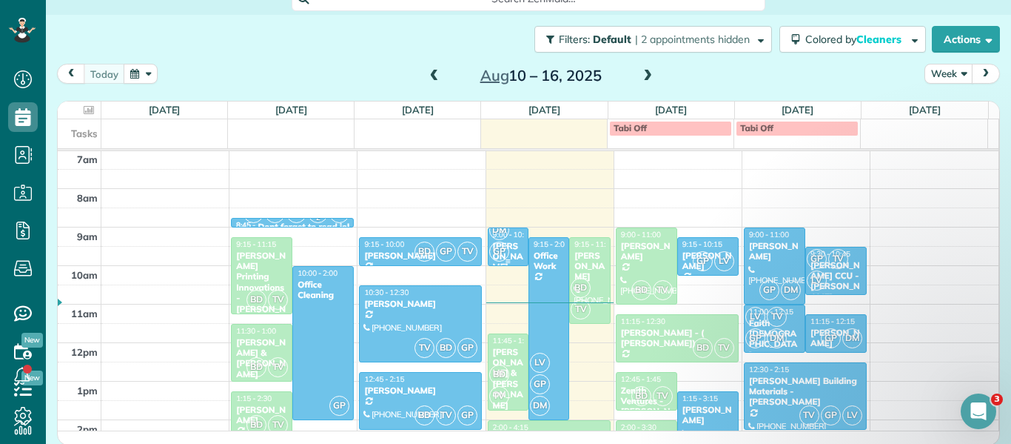
click at [495, 242] on span "GP" at bounding box center [499, 251] width 20 height 20
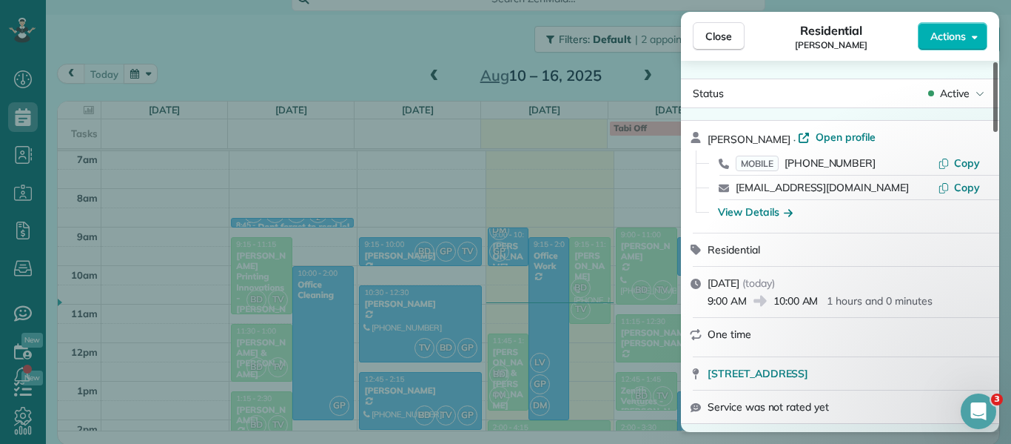
drag, startPoint x: 993, startPoint y: 83, endPoint x: 991, endPoint y: 70, distance: 13.4
click at [994, 70] on div at bounding box center [996, 97] width 4 height 70
click at [715, 32] on span "Close" at bounding box center [719, 36] width 27 height 15
